Goal: Transaction & Acquisition: Download file/media

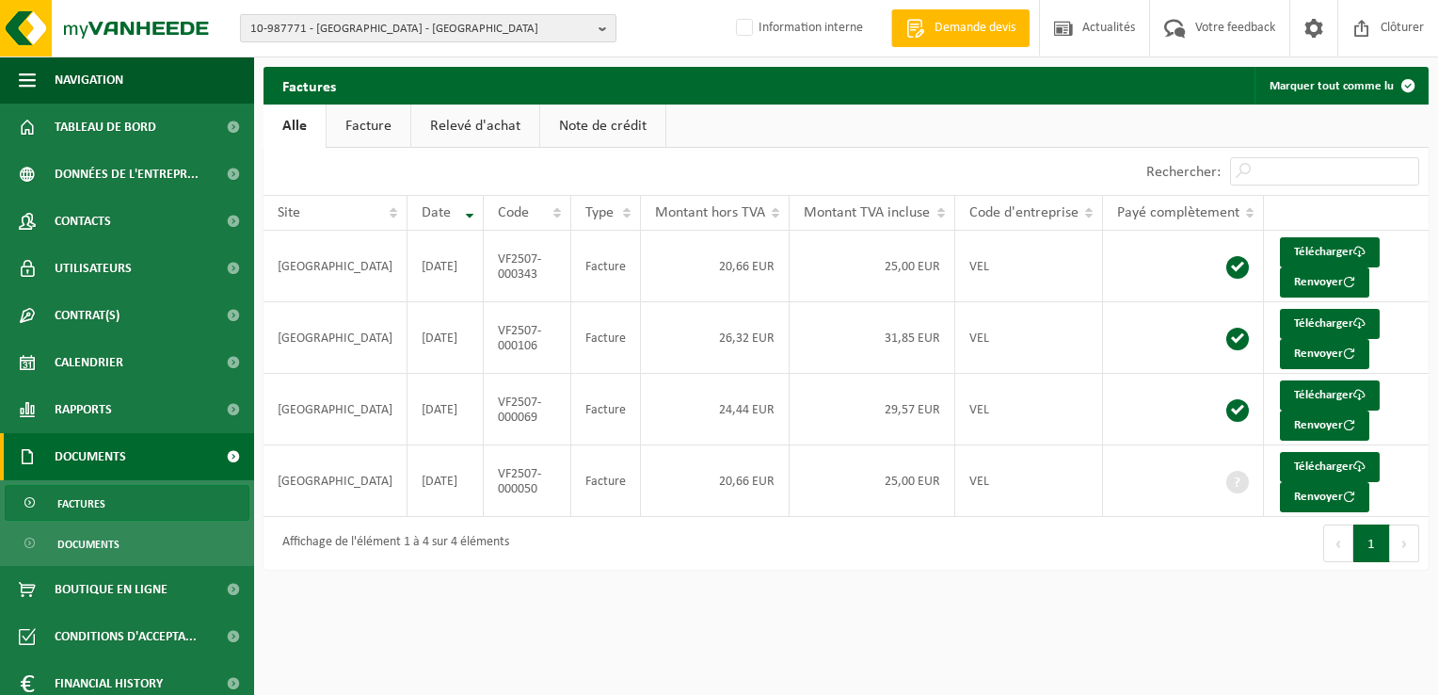
click at [422, 30] on span "10-987771 - CH GARDEN PARK - VIESVILLE" at bounding box center [420, 29] width 341 height 28
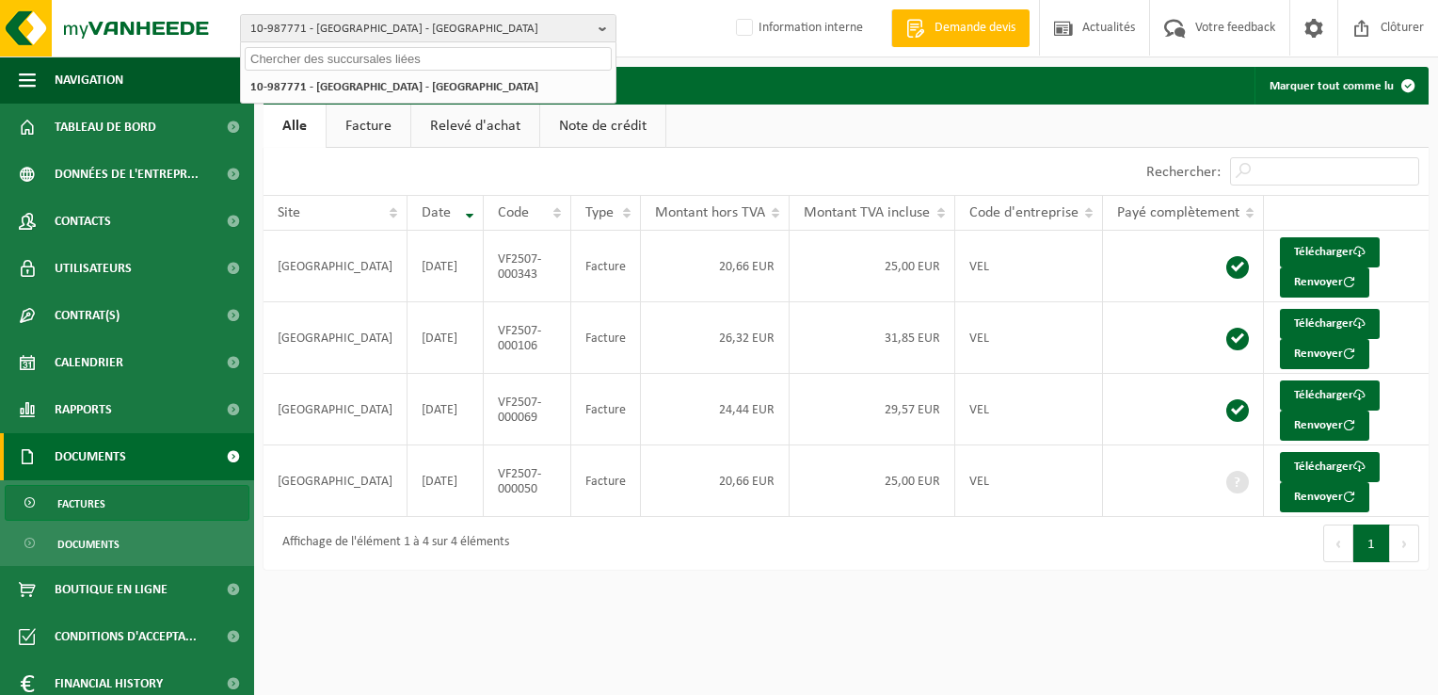
click at [398, 70] on input "text" at bounding box center [428, 59] width 367 height 24
click at [286, 56] on input "10-976058" at bounding box center [428, 59] width 367 height 24
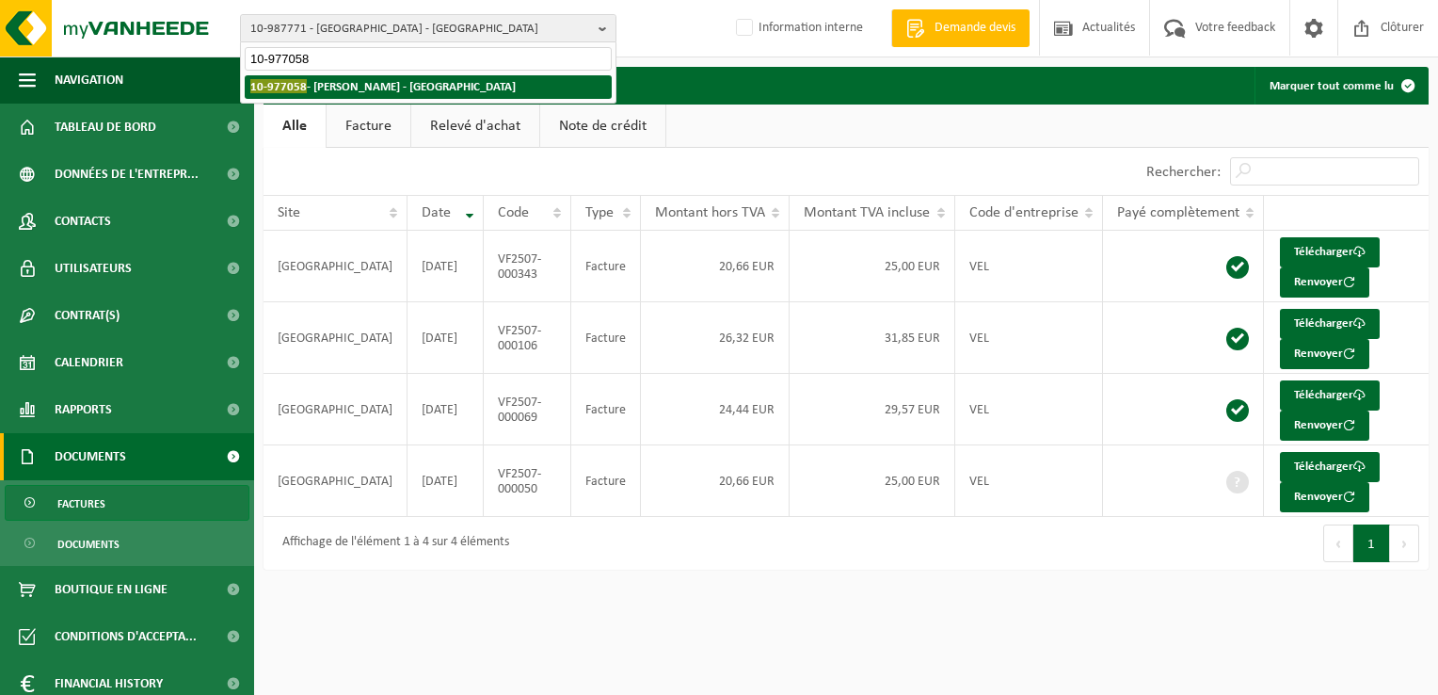
type input "10-977058"
click at [348, 84] on strong "10-977058 - VANDENKERCKHOVEN FANY - HOUTAIN-LE-VAL" at bounding box center [382, 86] width 265 height 14
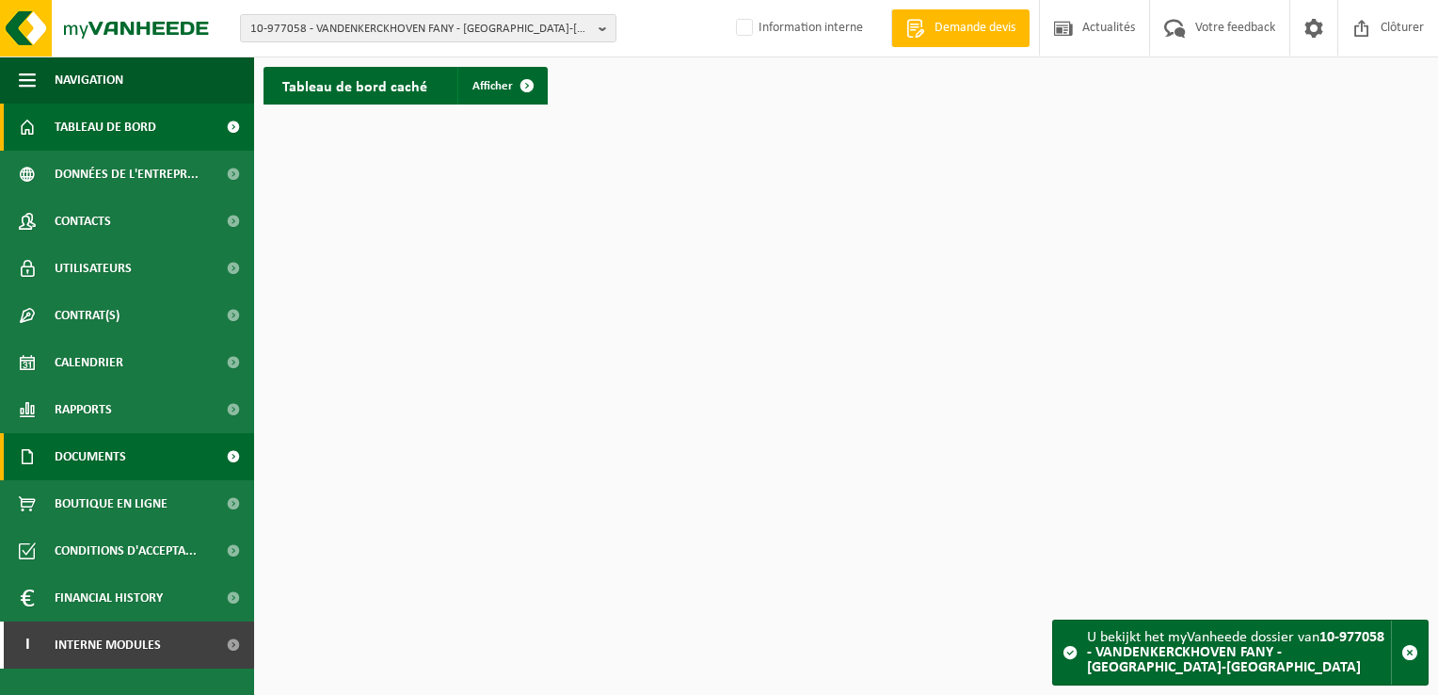
click at [129, 460] on link "Documents" at bounding box center [127, 456] width 254 height 47
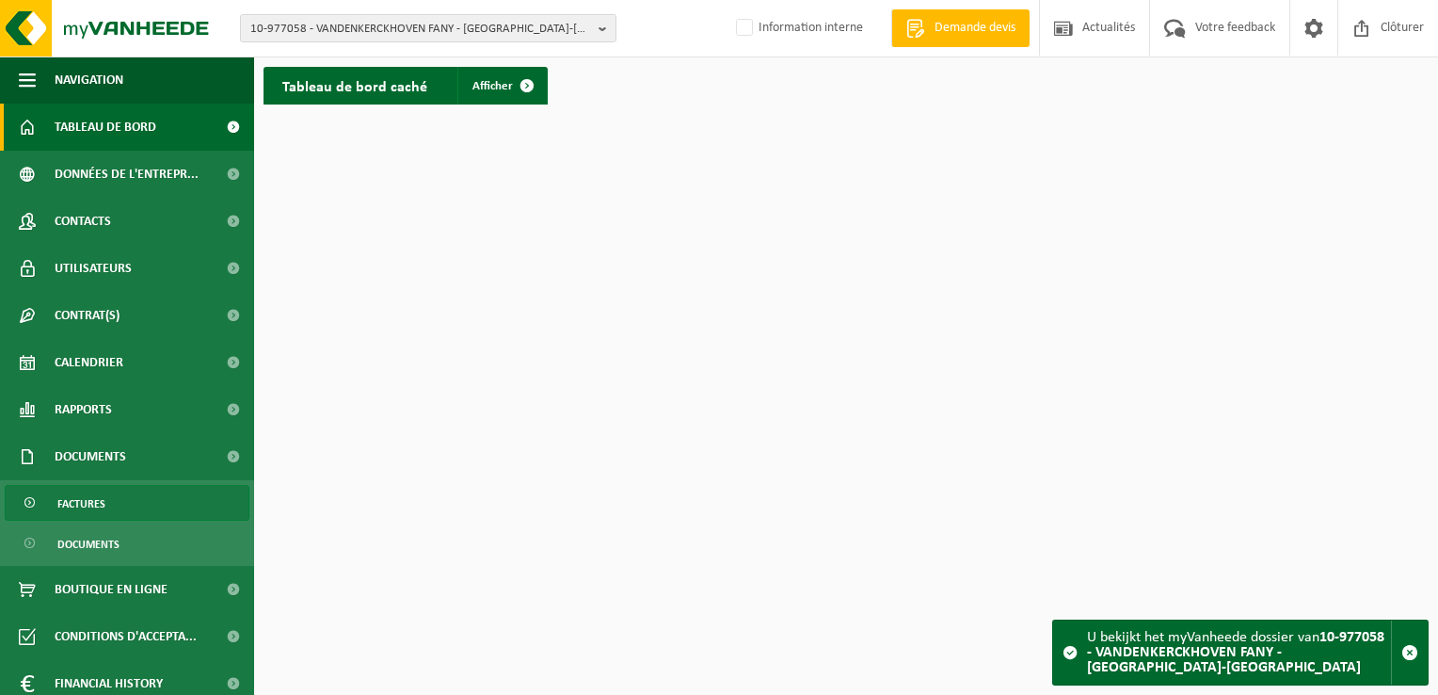
click at [153, 508] on link "Factures" at bounding box center [127, 503] width 245 height 36
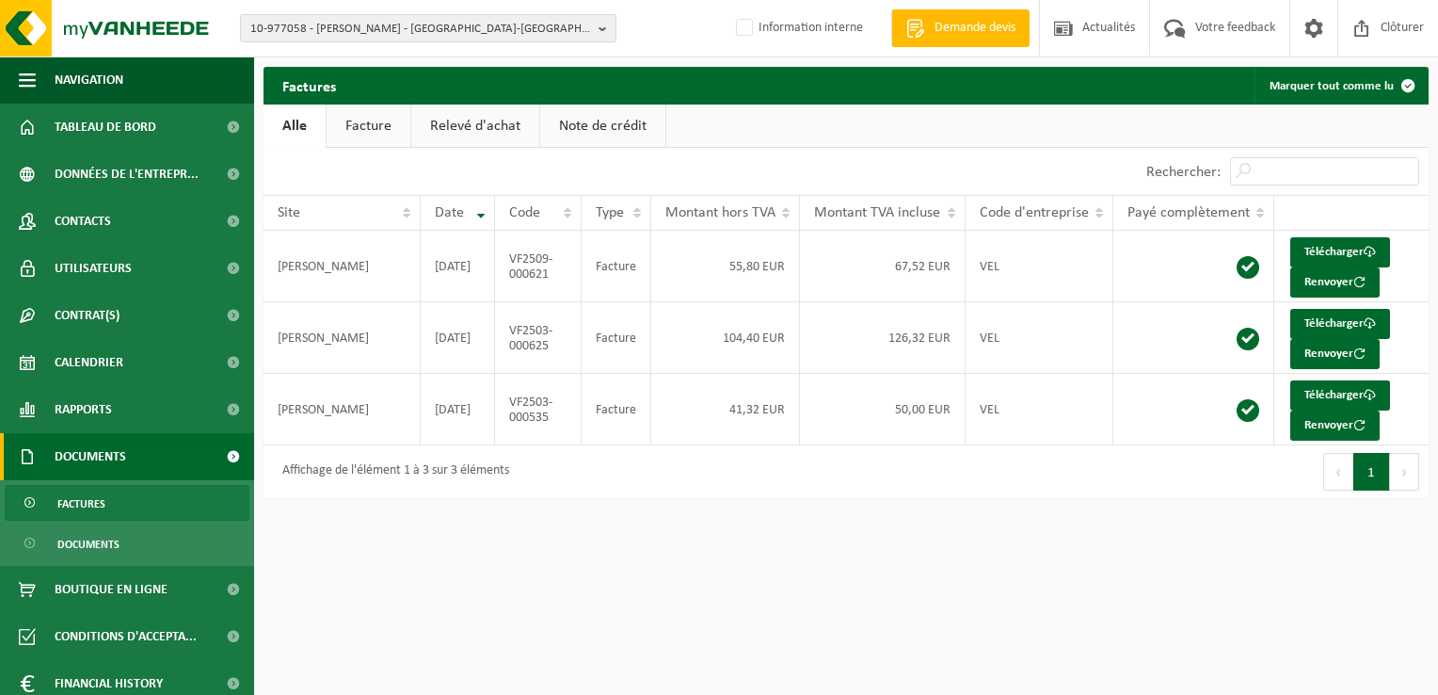
click at [369, 117] on link "Facture" at bounding box center [369, 125] width 84 height 43
click at [491, 120] on link "Relevé d'achat" at bounding box center [476, 125] width 128 height 43
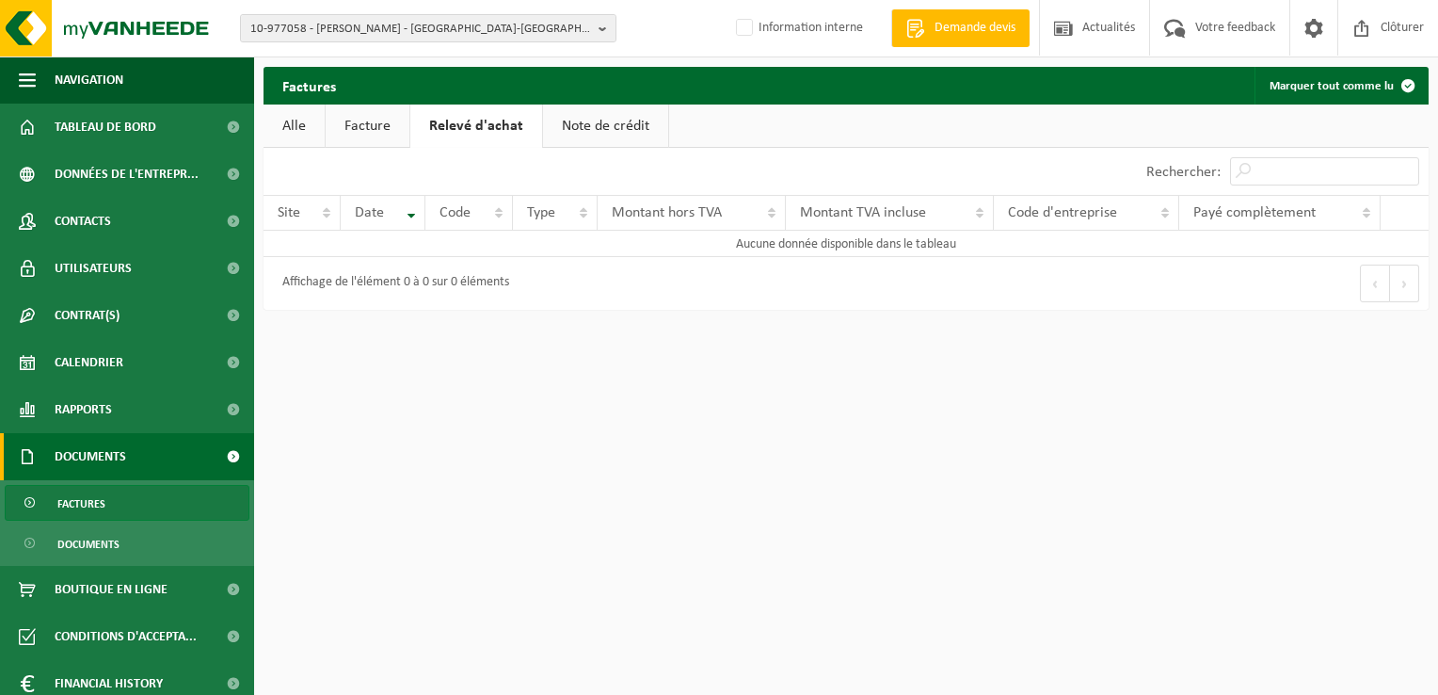
click at [628, 125] on link "Note de crédit" at bounding box center [605, 125] width 125 height 43
click at [288, 135] on link "Alle" at bounding box center [294, 125] width 61 height 43
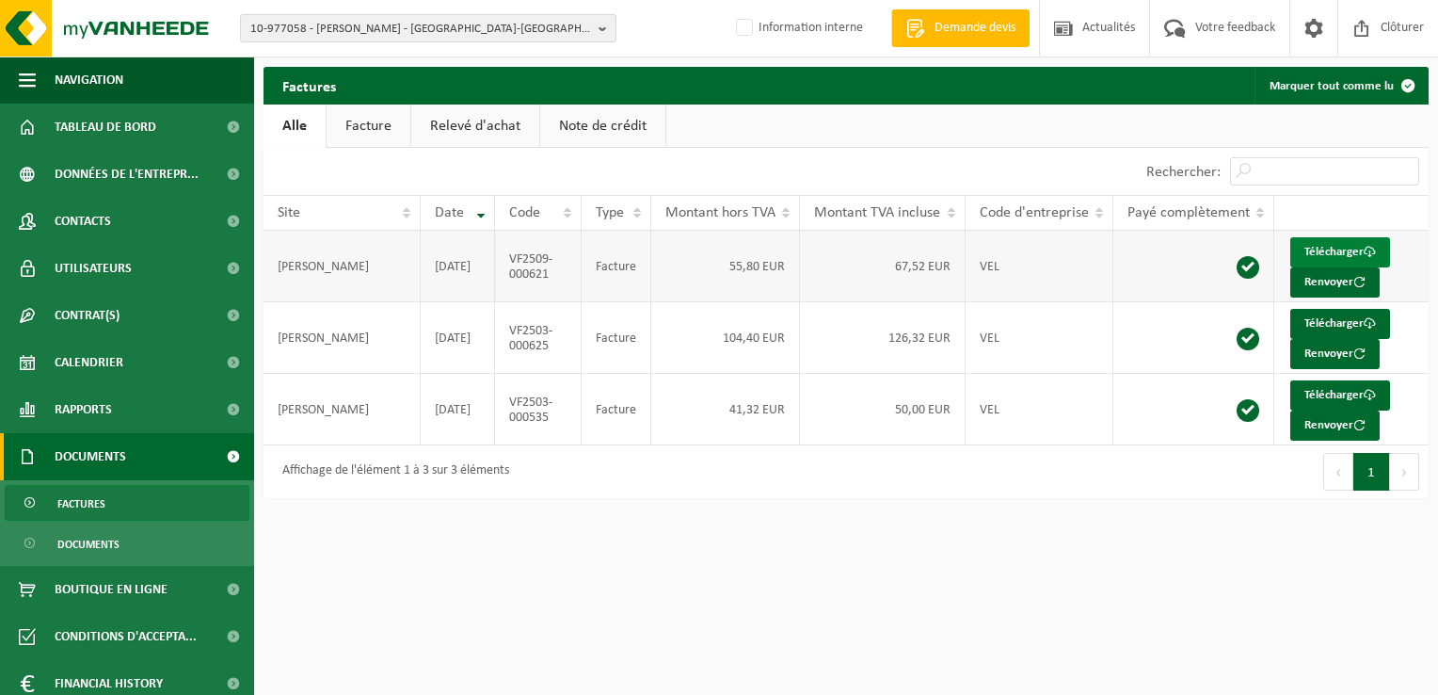
click at [1314, 254] on link "Télécharger" at bounding box center [1340, 252] width 100 height 30
click at [508, 652] on html "10-977058 - VANDENKERCKHOVEN FANY - HOUTAIN-LE-VAL 10-977058 - VANDENKERCKHOVEN…" at bounding box center [719, 347] width 1438 height 695
